Goal: Share content: Share content

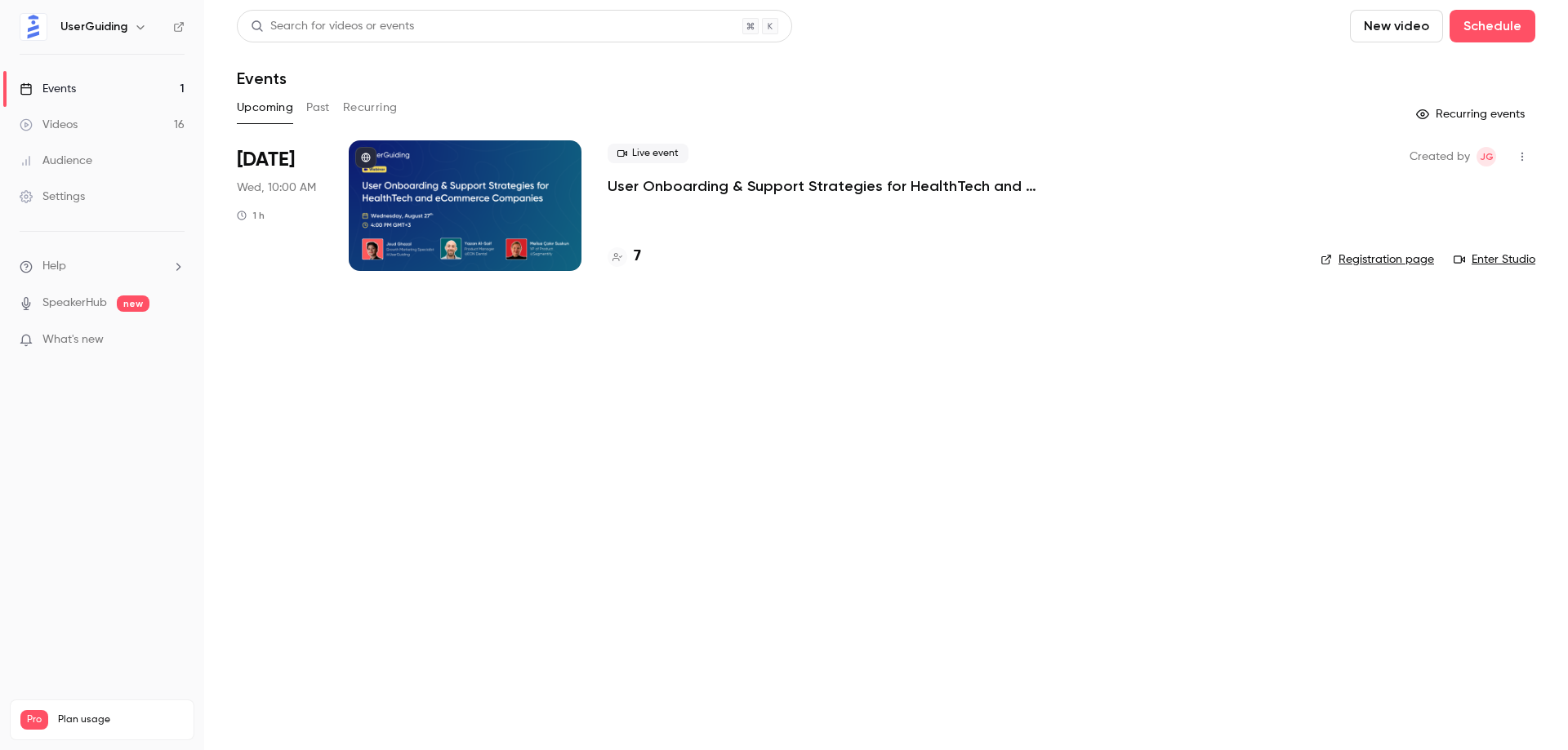
click at [1519, 156] on icon "button" at bounding box center [1522, 157] width 13 height 11
click at [1430, 195] on div "Share" at bounding box center [1459, 198] width 124 height 17
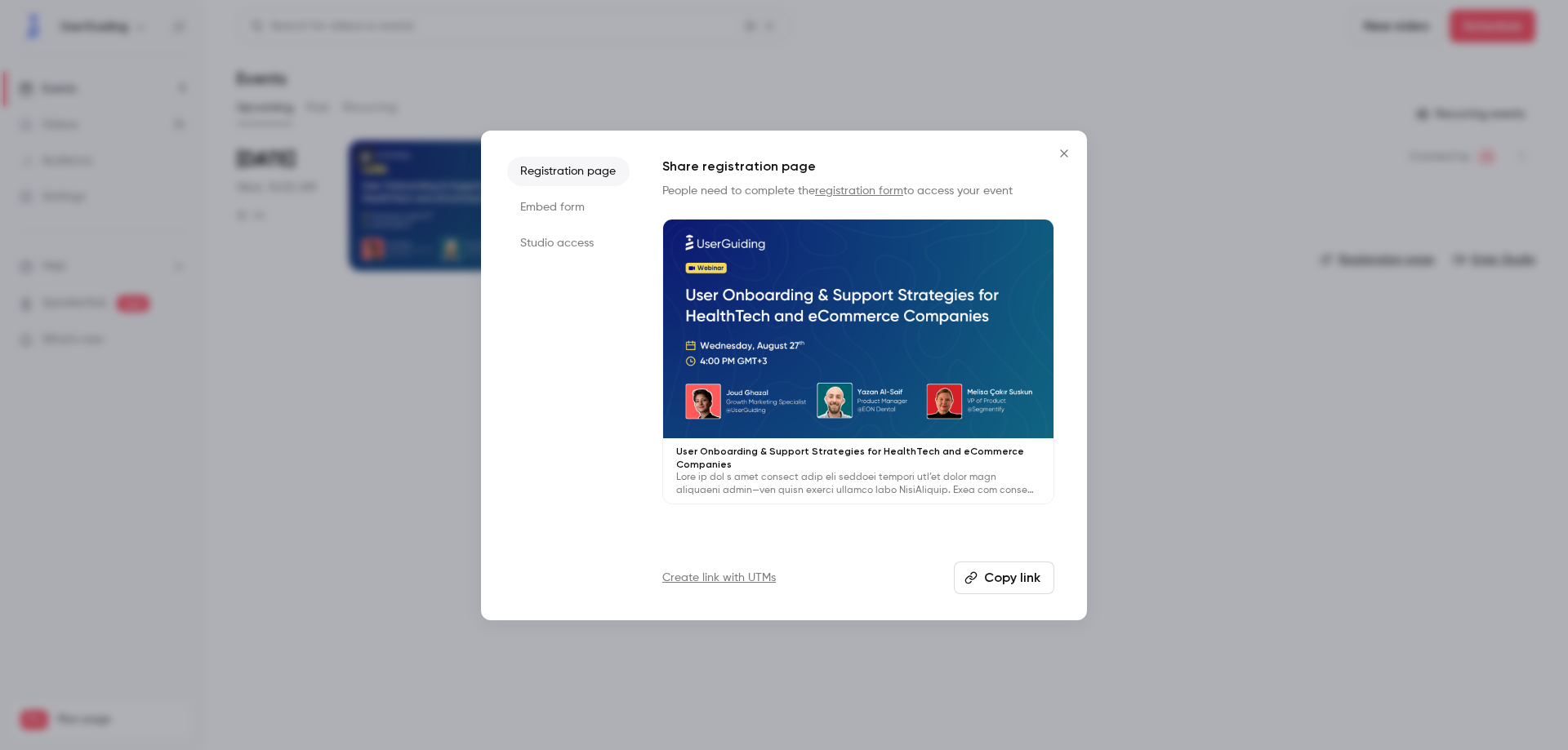
click at [566, 200] on li "Embed form" at bounding box center [569, 207] width 123 height 30
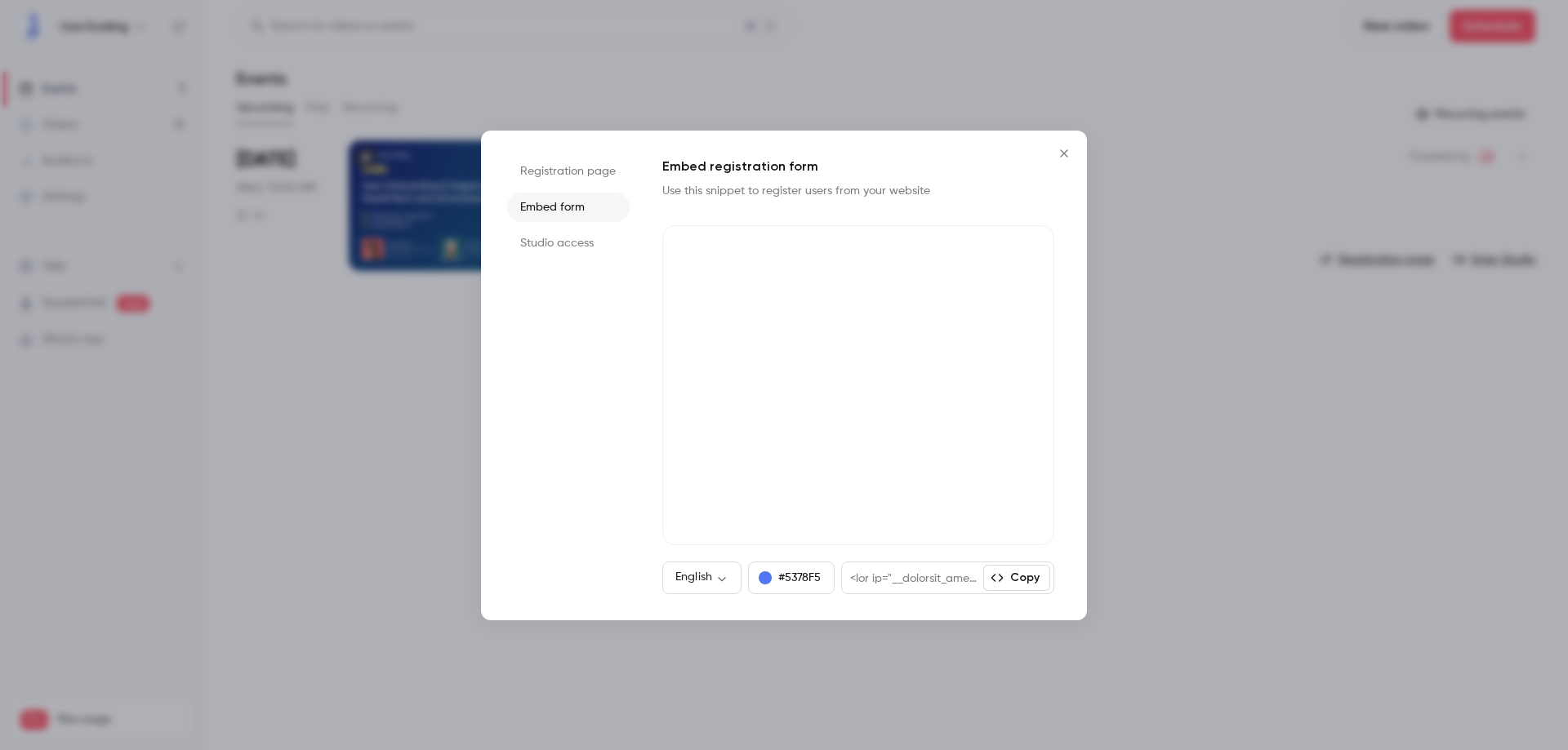
click at [1031, 580] on button "Copy" at bounding box center [1016, 578] width 67 height 26
click at [1060, 154] on icon "Close" at bounding box center [1064, 153] width 20 height 13
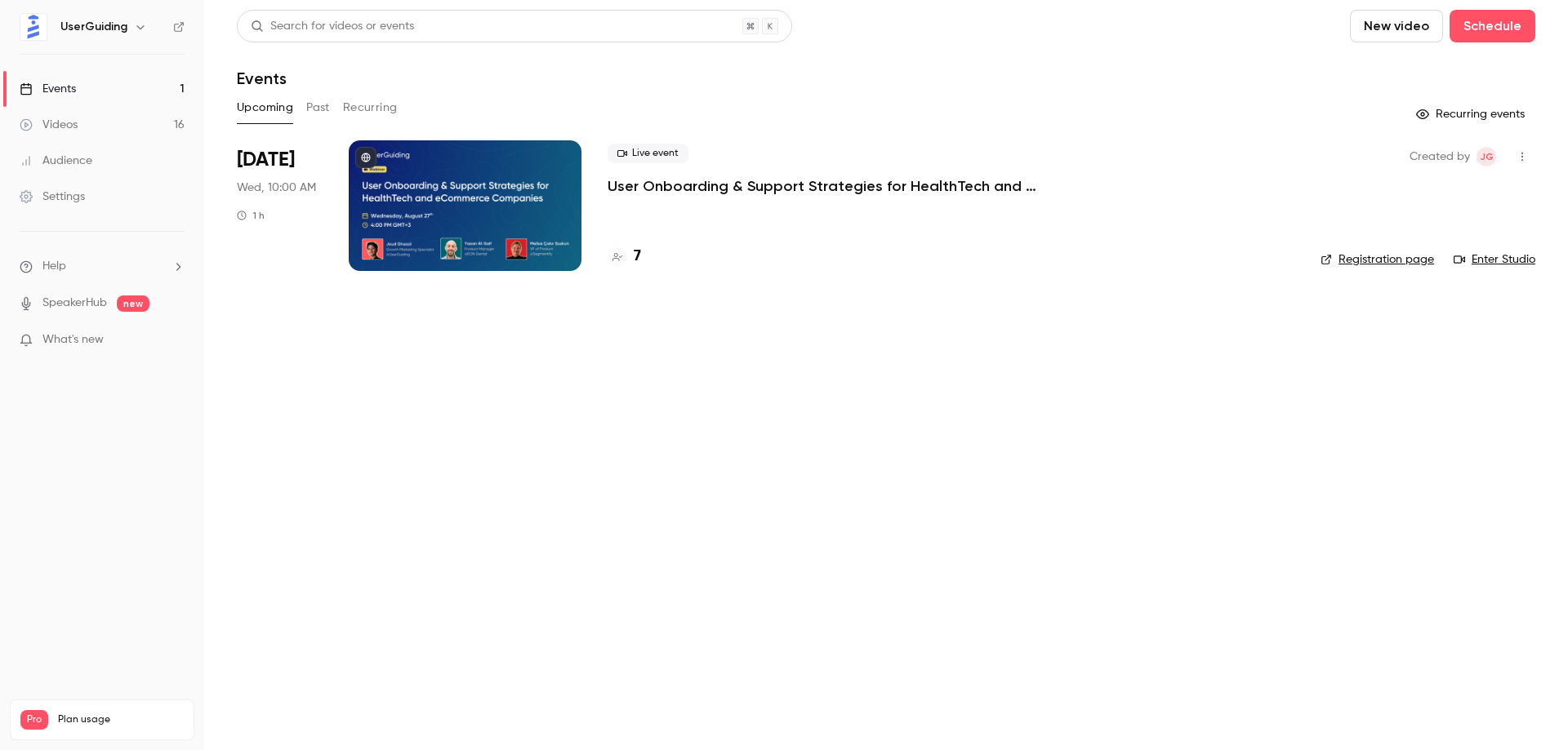
click at [824, 191] on p "User Onboarding & Support Strategies for HealthTech and eCommerce Companies" at bounding box center [852, 186] width 490 height 20
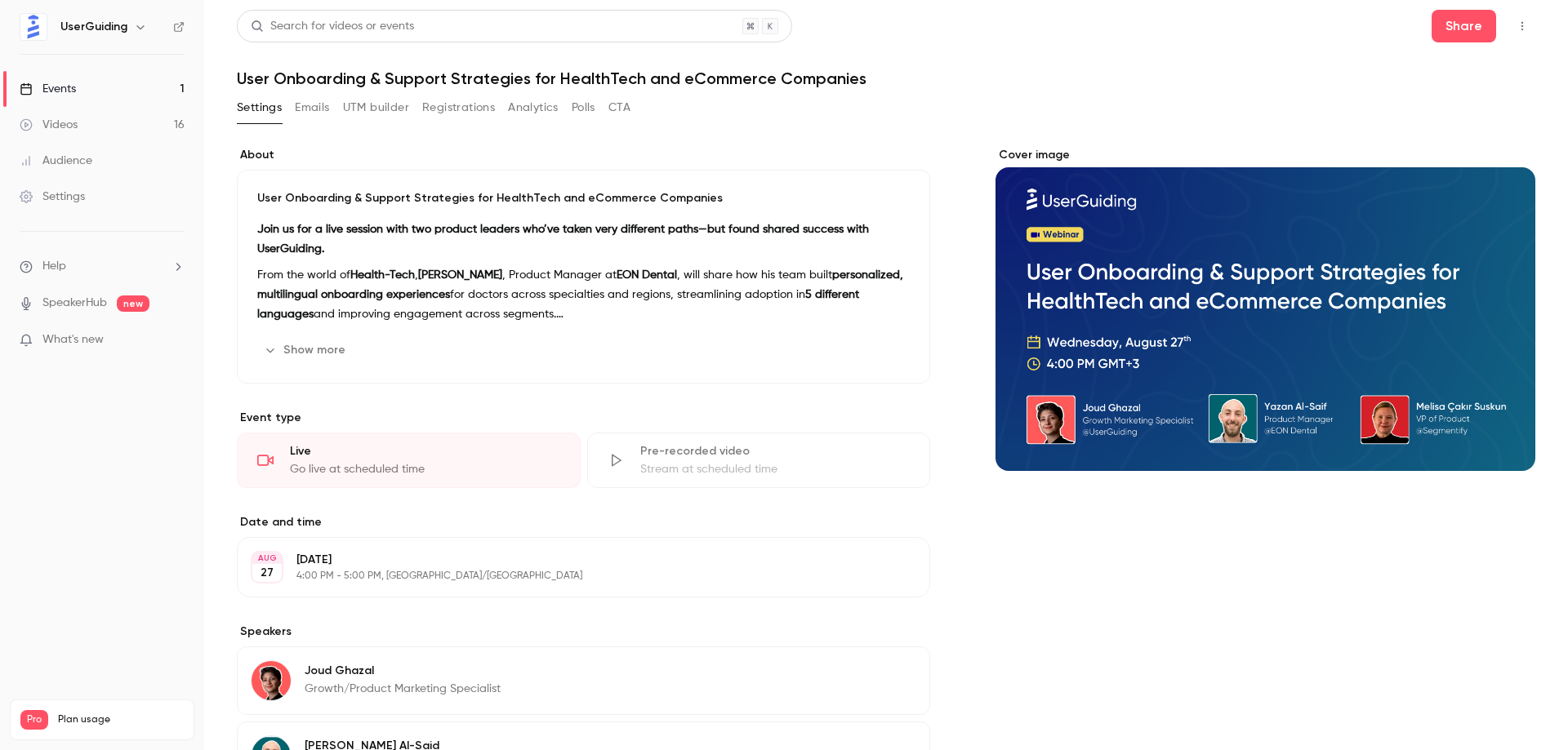
click at [749, 73] on h1 "User Onboarding & Support Strategies for HealthTech and eCommerce Companies" at bounding box center [885, 78] width 1298 height 20
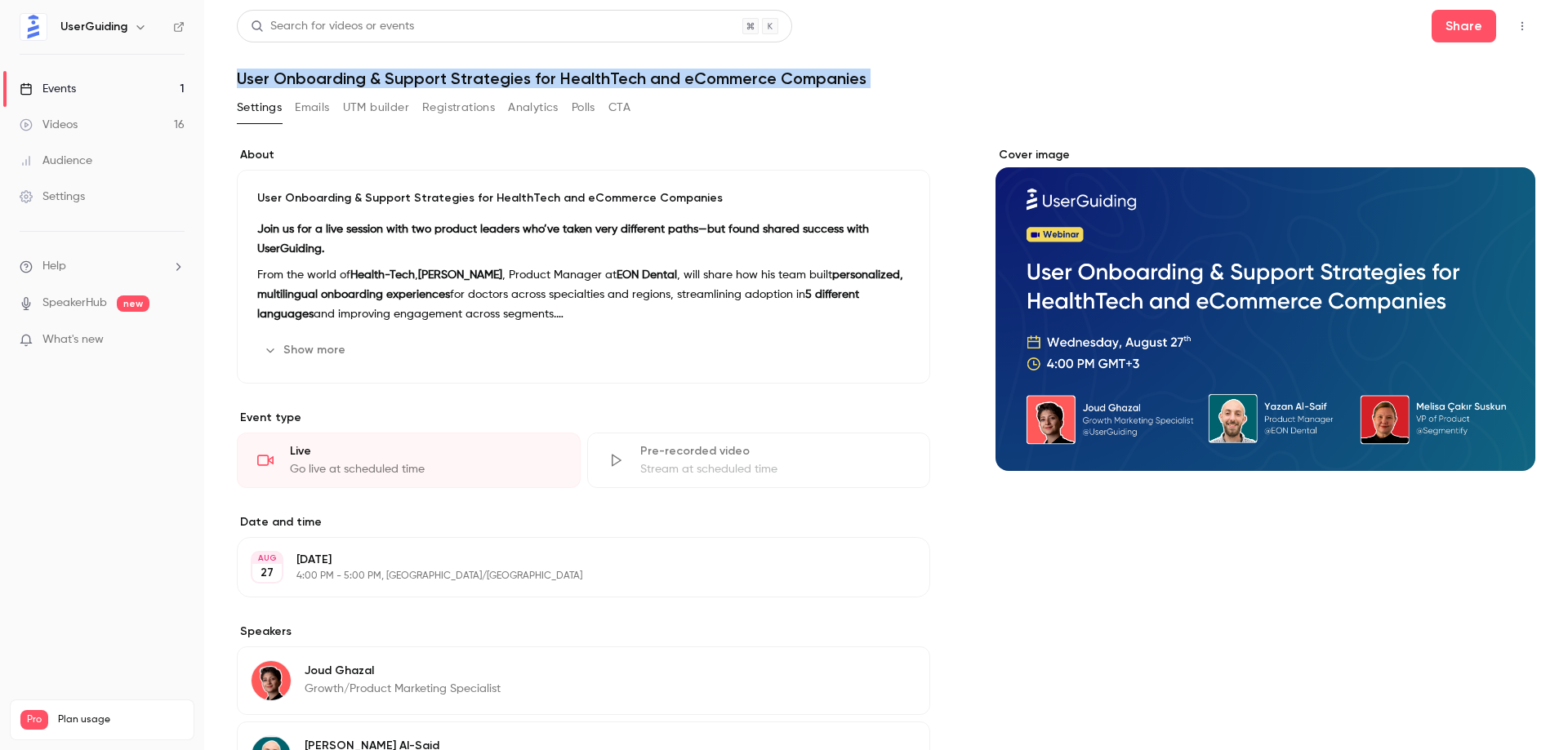
click at [749, 73] on h1 "User Onboarding & Support Strategies for HealthTech and eCommerce Companies" at bounding box center [885, 78] width 1298 height 20
copy div "User Onboarding & Support Strategies for HealthTech and eCommerce Companies Set…"
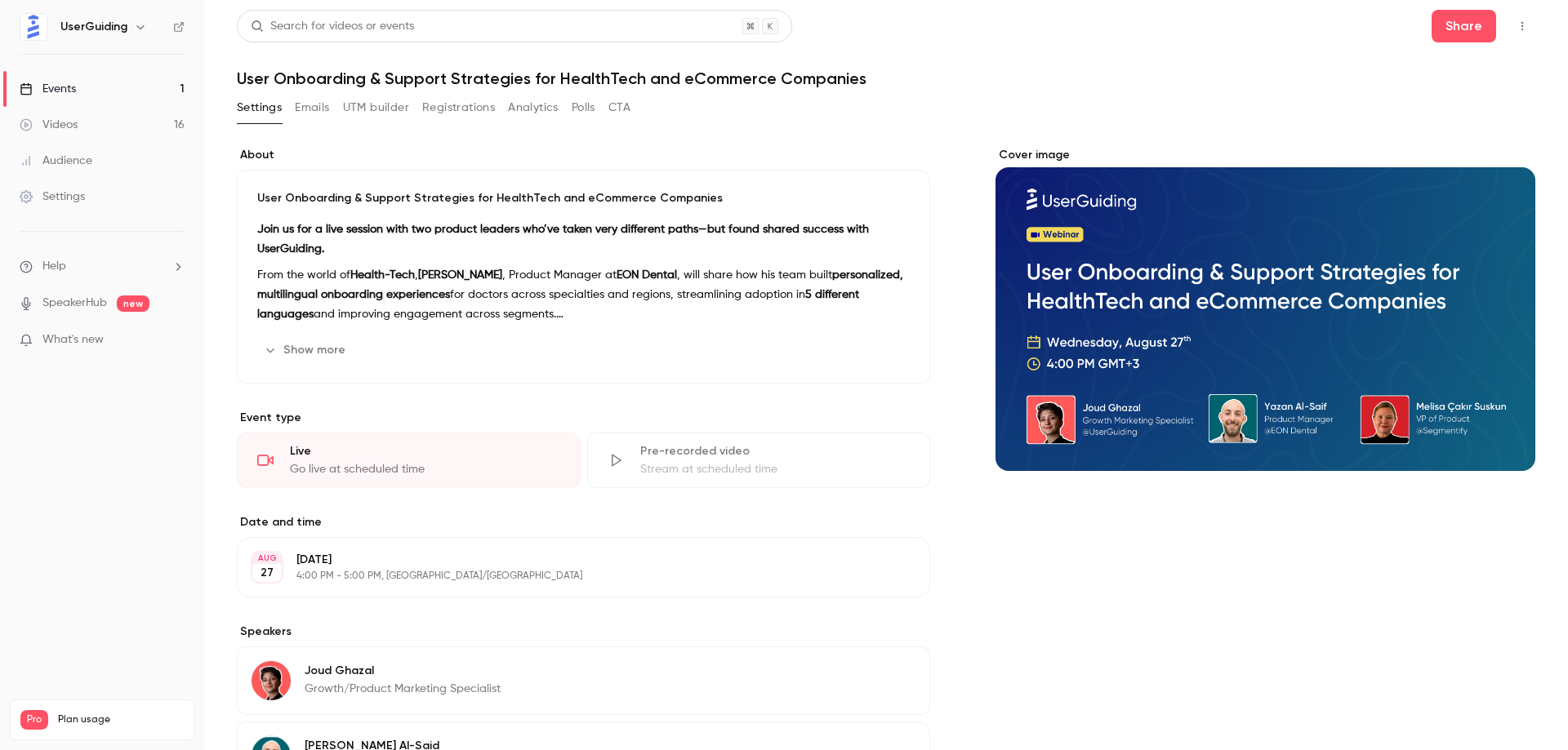
click at [876, 38] on div "Search for videos or events Share" at bounding box center [885, 26] width 1298 height 33
click at [1465, 15] on button "Share" at bounding box center [1464, 26] width 64 height 33
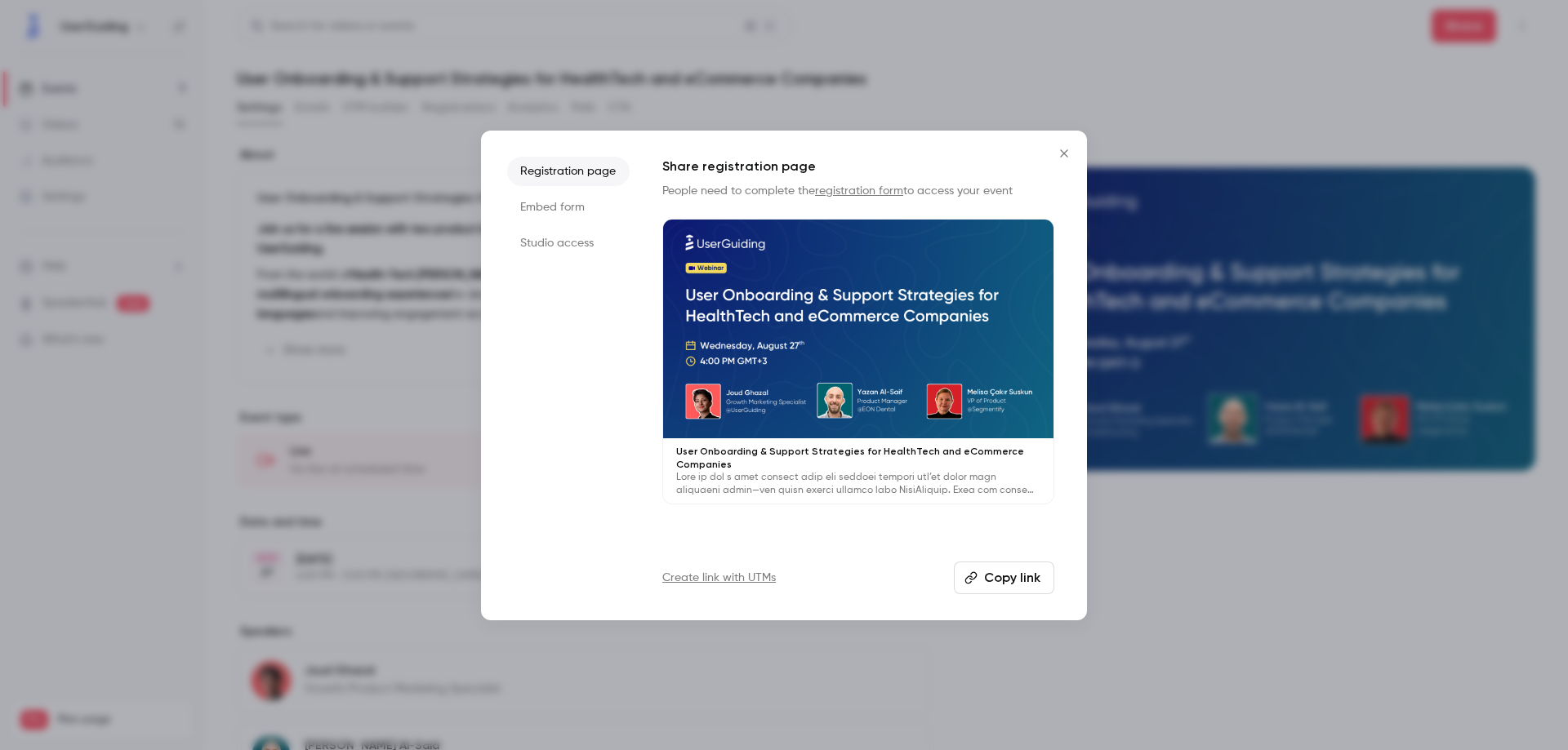
click at [586, 204] on li "Embed form" at bounding box center [569, 207] width 123 height 30
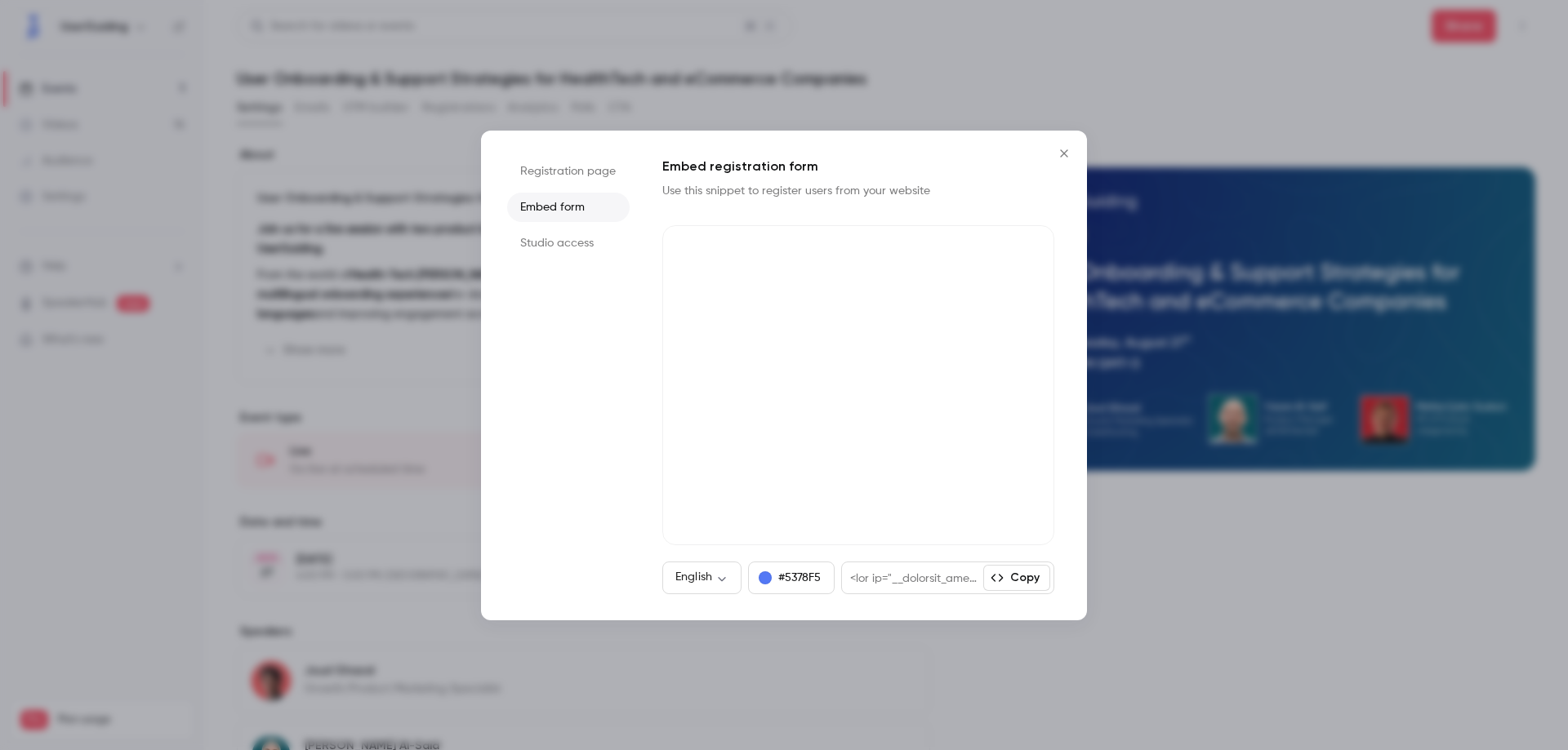
click at [1026, 574] on button "Copy" at bounding box center [1016, 578] width 67 height 26
click at [1062, 152] on icon "Close" at bounding box center [1064, 153] width 20 height 13
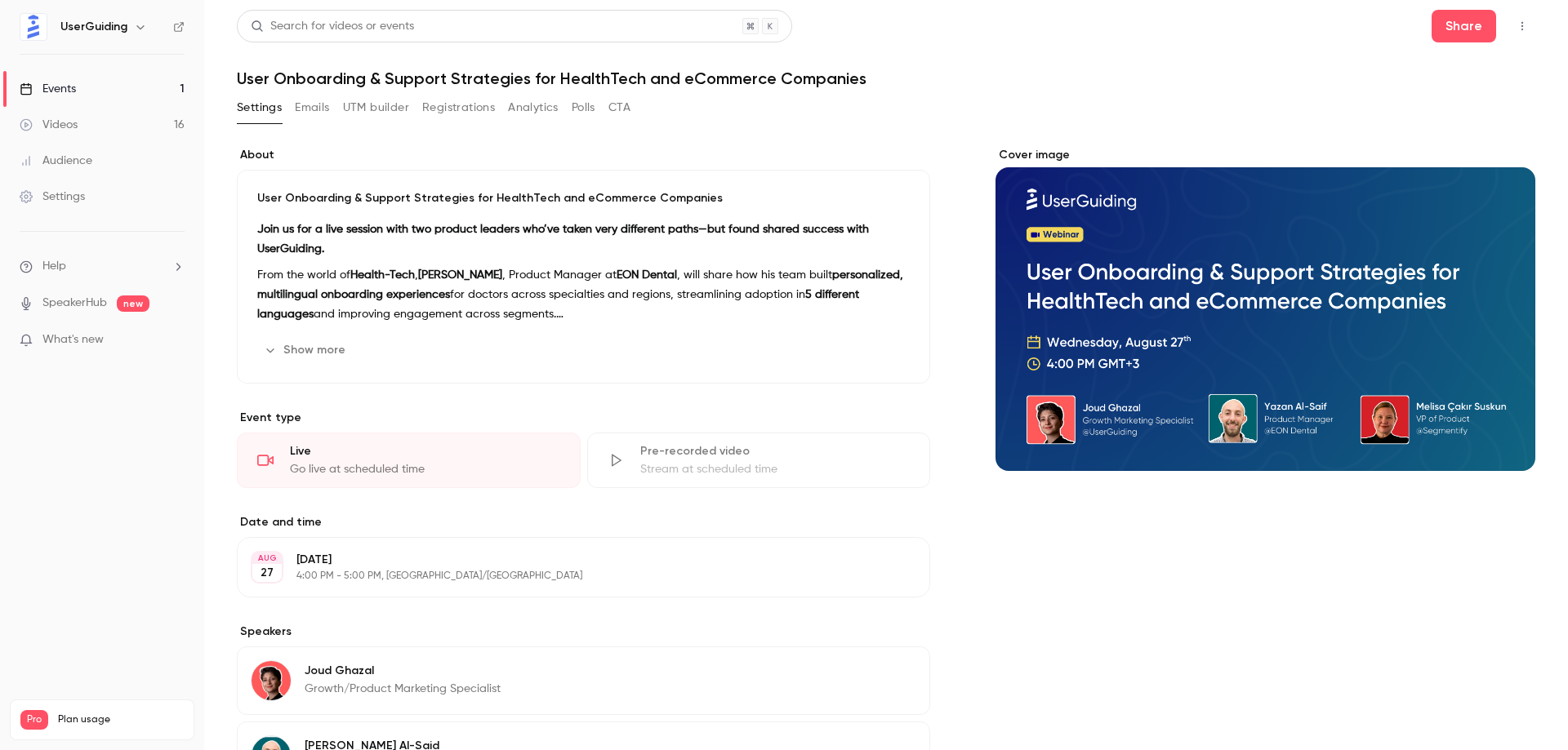
click at [420, 259] on div "Join us for a live session with two product leaders who’ve taken very different…" at bounding box center [582, 271] width 652 height 104
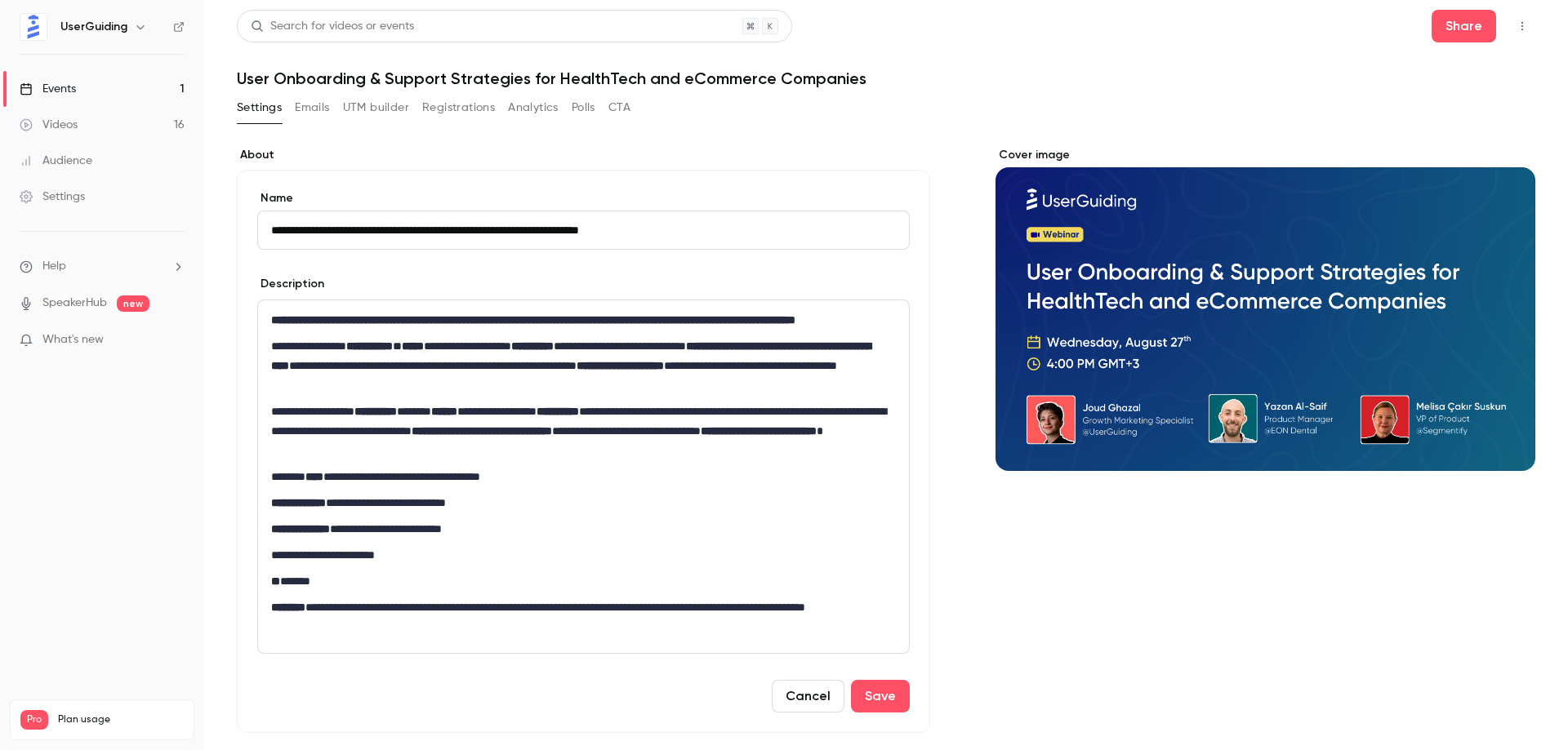
click at [375, 376] on p "**********" at bounding box center [580, 365] width 618 height 59
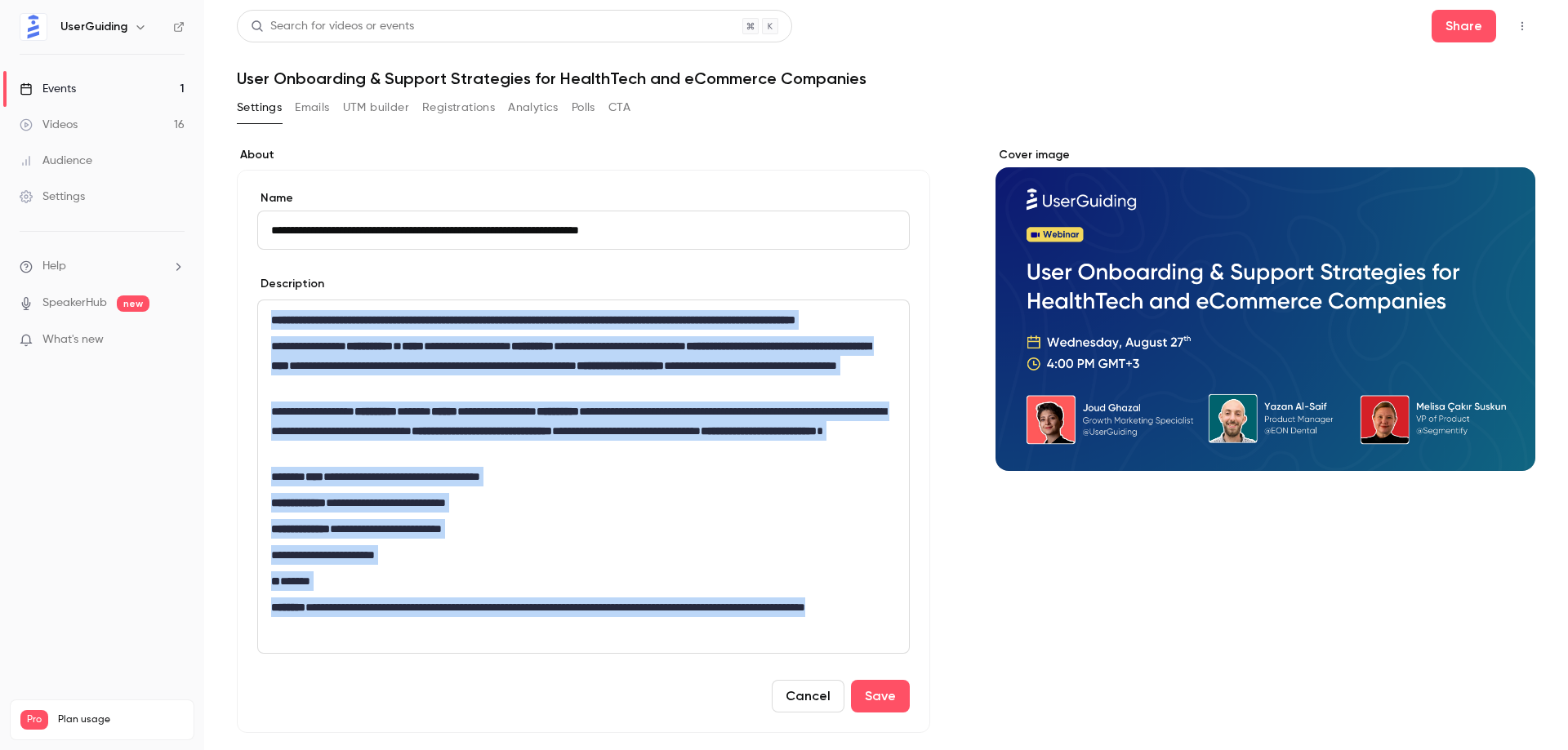
click at [818, 713] on button "Cancel" at bounding box center [807, 696] width 72 height 33
